Goal: Navigation & Orientation: Find specific page/section

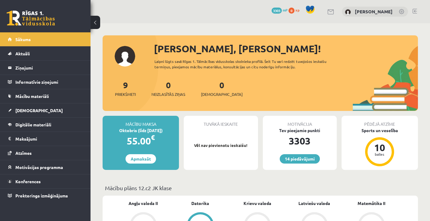
scroll to position [444, 0]
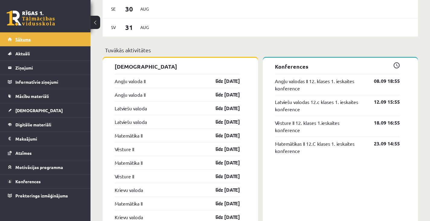
click at [41, 37] on link "Sākums" at bounding box center [45, 39] width 75 height 14
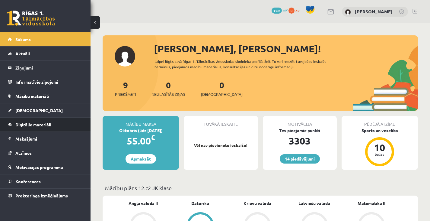
click at [43, 126] on span "Digitālie materiāli" at bounding box center [33, 124] width 36 height 5
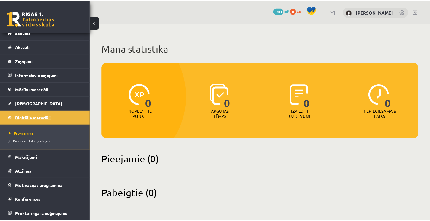
scroll to position [6, 0]
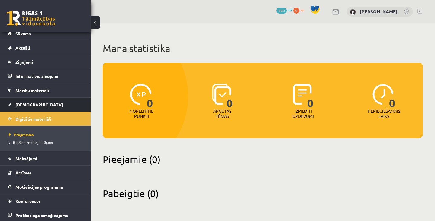
click at [9, 102] on link "[DEMOGRAPHIC_DATA]" at bounding box center [45, 105] width 75 height 14
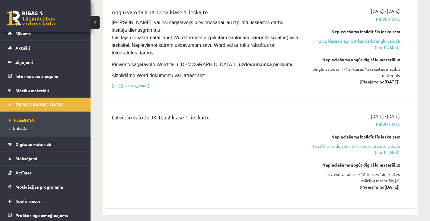
scroll to position [162, 0]
click at [27, 88] on span "Mācību materiāli" at bounding box center [32, 90] width 34 height 5
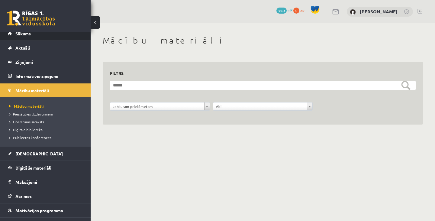
click at [35, 36] on link "Sākums" at bounding box center [45, 34] width 75 height 14
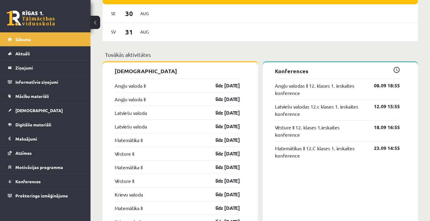
scroll to position [440, 0]
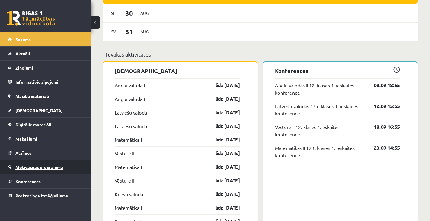
click at [58, 171] on link "Motivācijas programma" at bounding box center [45, 167] width 75 height 14
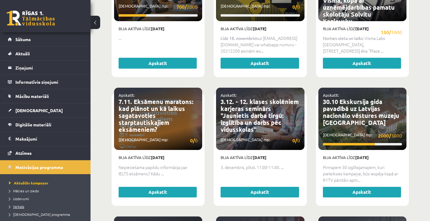
click at [16, 206] on span "Veikals" at bounding box center [16, 206] width 15 height 5
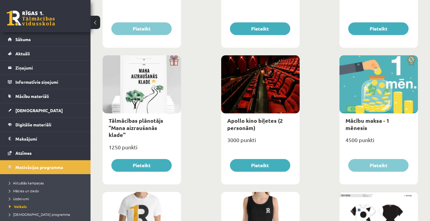
scroll to position [193, 0]
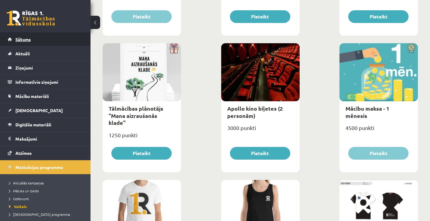
click at [63, 39] on link "Sākums" at bounding box center [45, 39] width 75 height 14
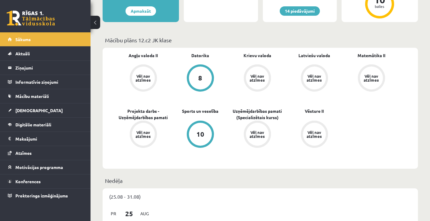
scroll to position [150, 0]
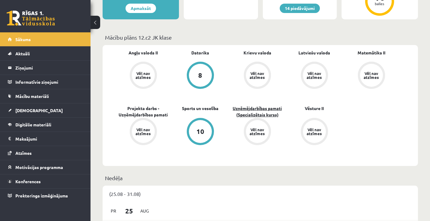
click at [280, 111] on link "Uzņēmējdarbības pamati (Specializētais kurss)" at bounding box center [257, 111] width 57 height 13
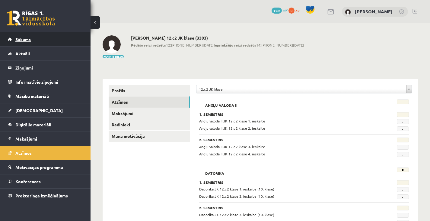
click at [38, 39] on link "Sākums" at bounding box center [45, 39] width 75 height 14
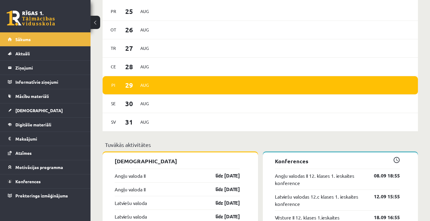
scroll to position [350, 0]
